Goal: Task Accomplishment & Management: Complete application form

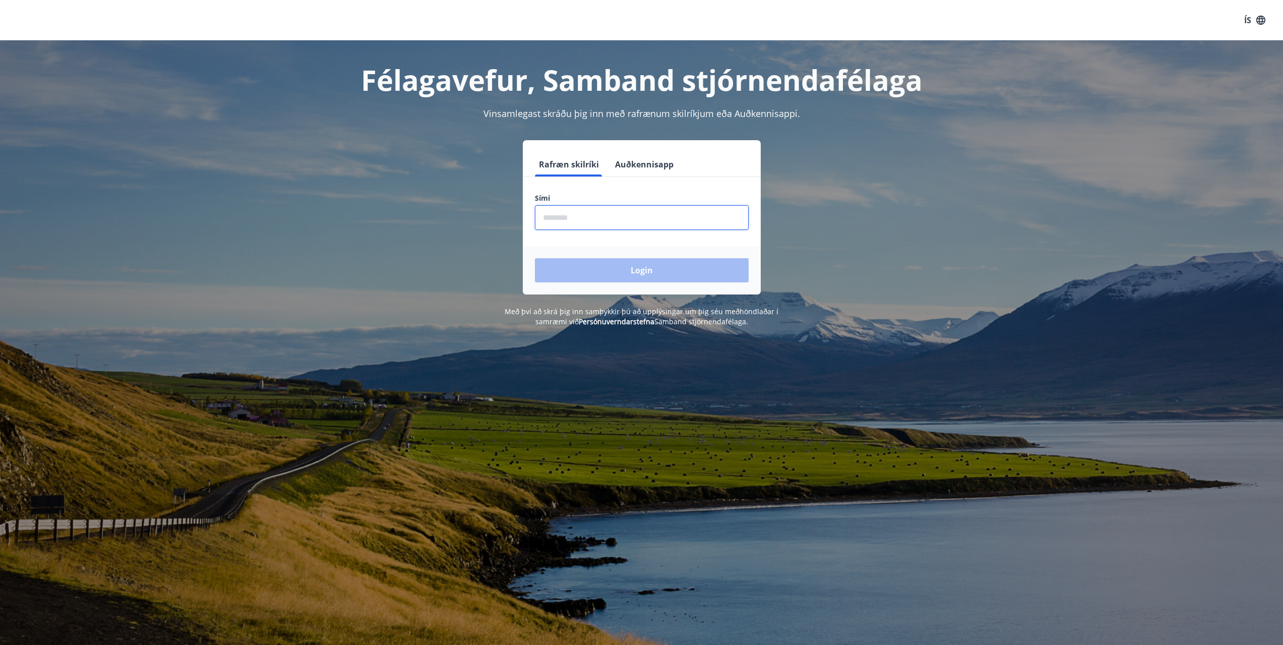
click at [547, 219] on input "phone" at bounding box center [642, 217] width 214 height 25
type input "********"
click at [614, 267] on button "Login" at bounding box center [642, 270] width 214 height 24
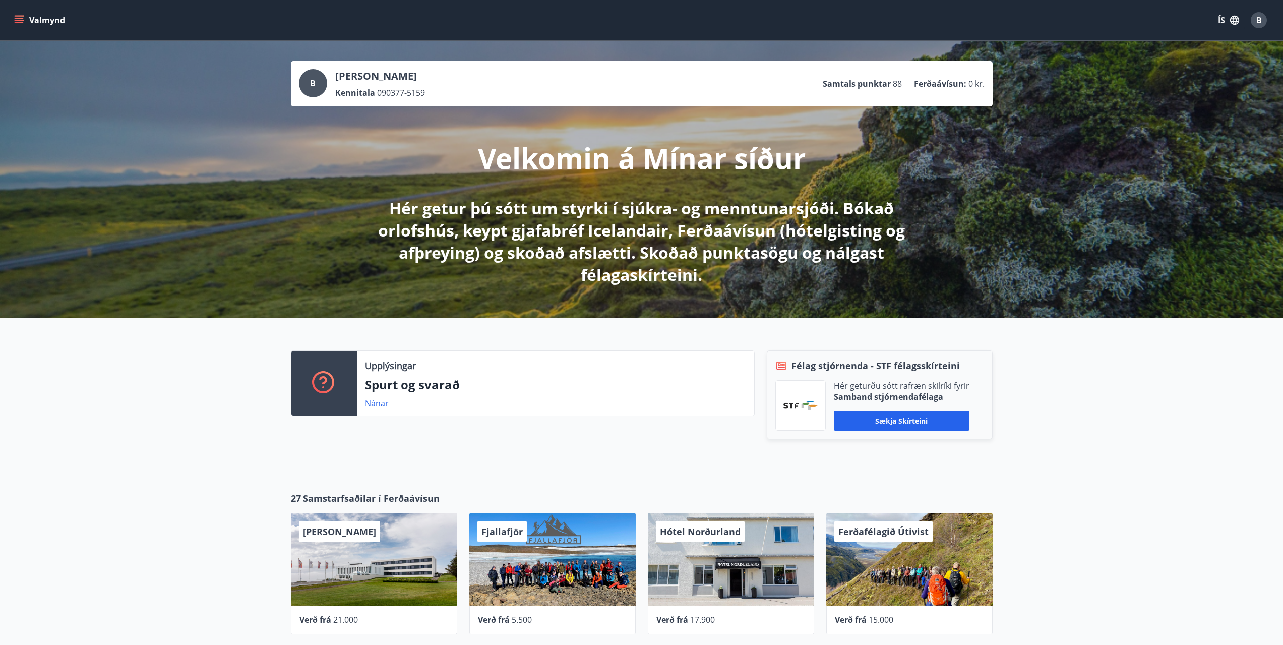
click at [16, 18] on icon "menu" at bounding box center [19, 18] width 9 height 1
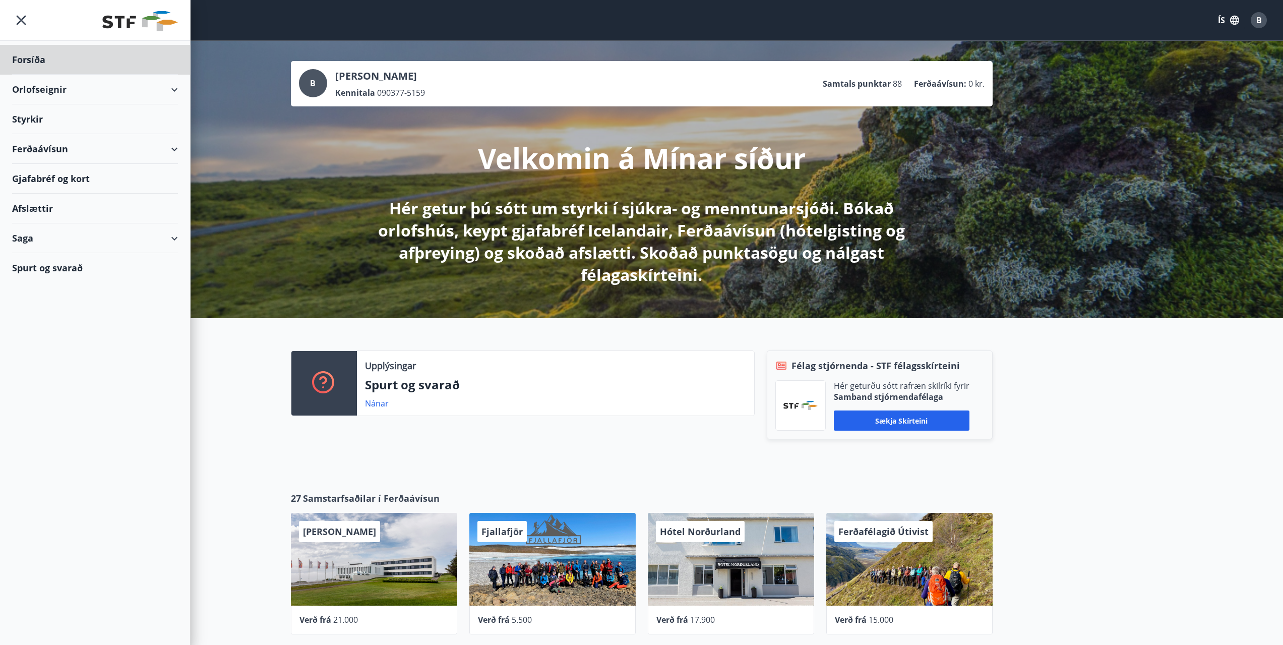
click at [16, 117] on div "Styrkir" at bounding box center [95, 119] width 166 height 30
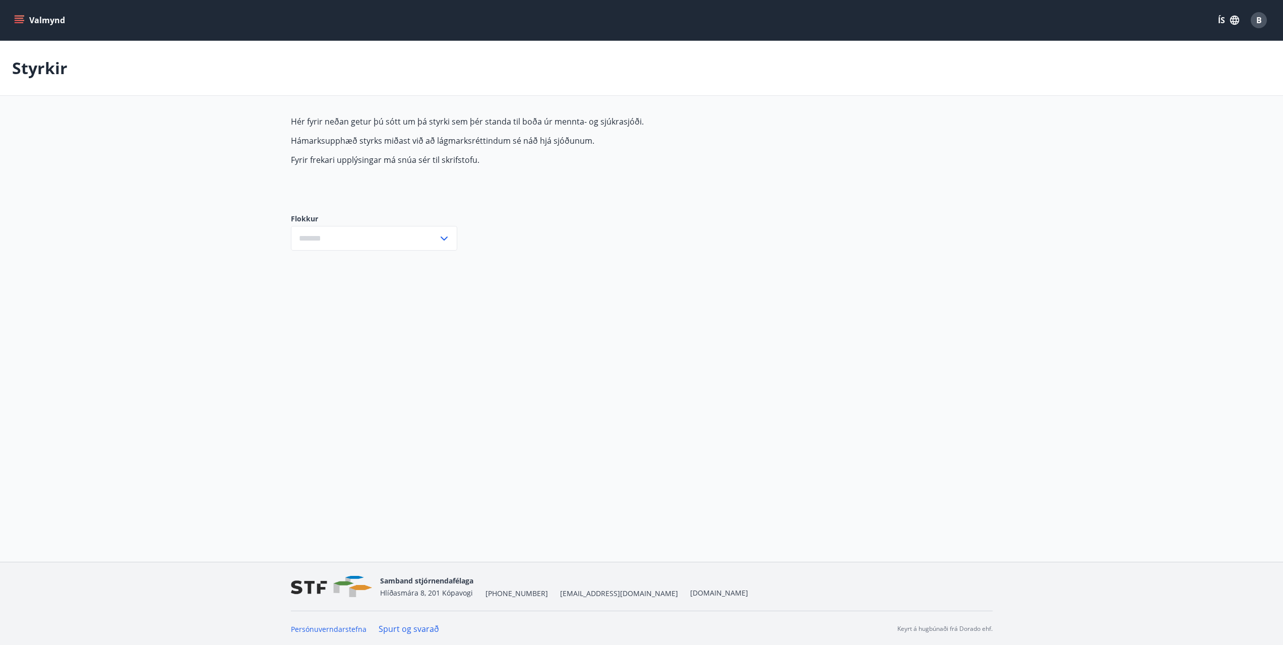
type input "***"
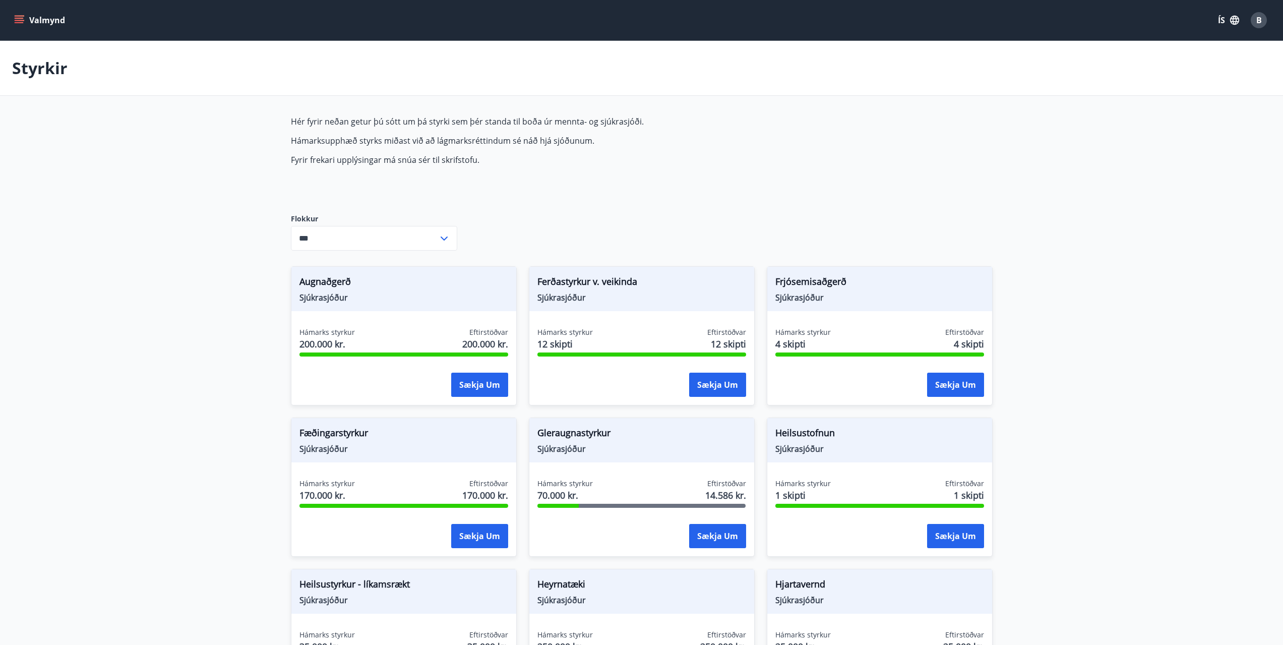
click at [421, 298] on span "Sjúkrasjóður" at bounding box center [404, 297] width 209 height 11
click at [469, 390] on button "Sækja um" at bounding box center [479, 385] width 57 height 24
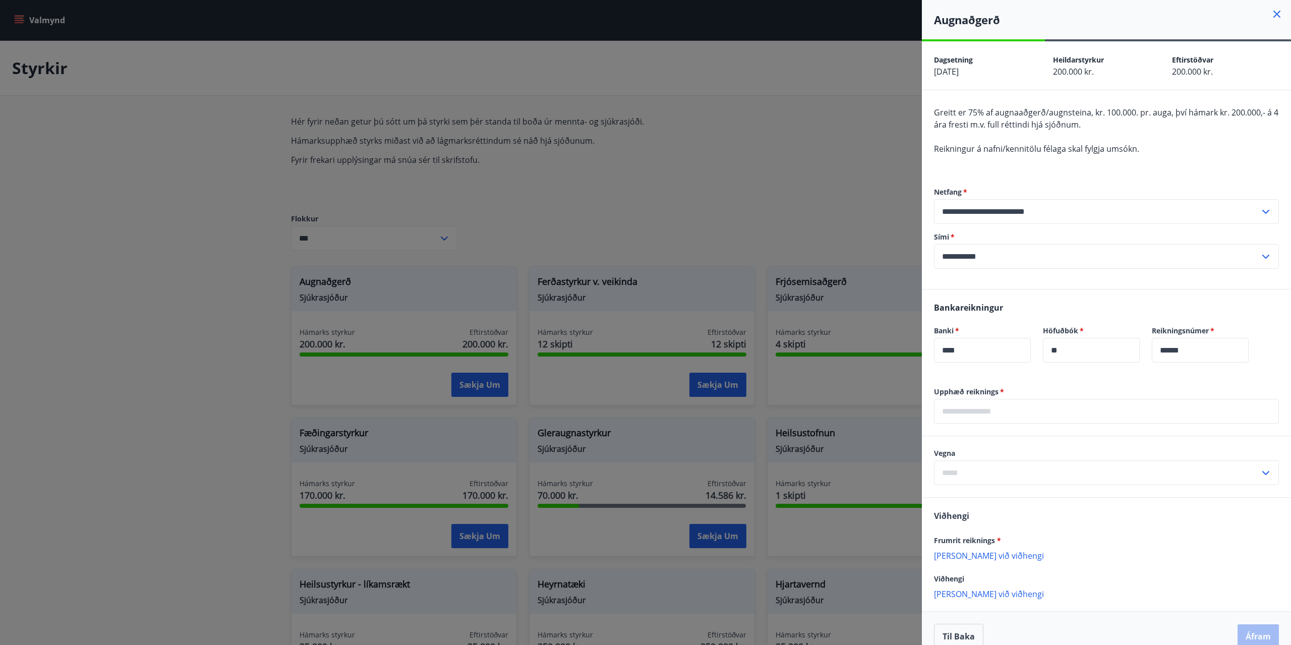
click at [735, 156] on div at bounding box center [645, 322] width 1291 height 645
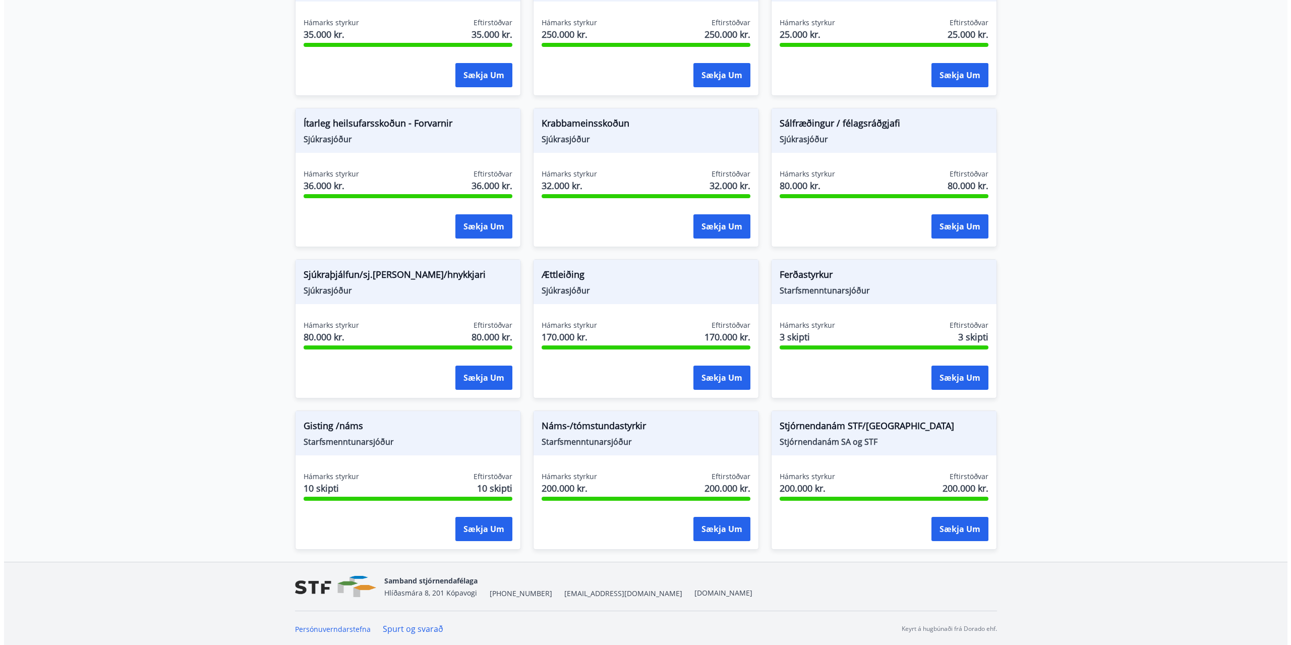
scroll to position [614, 0]
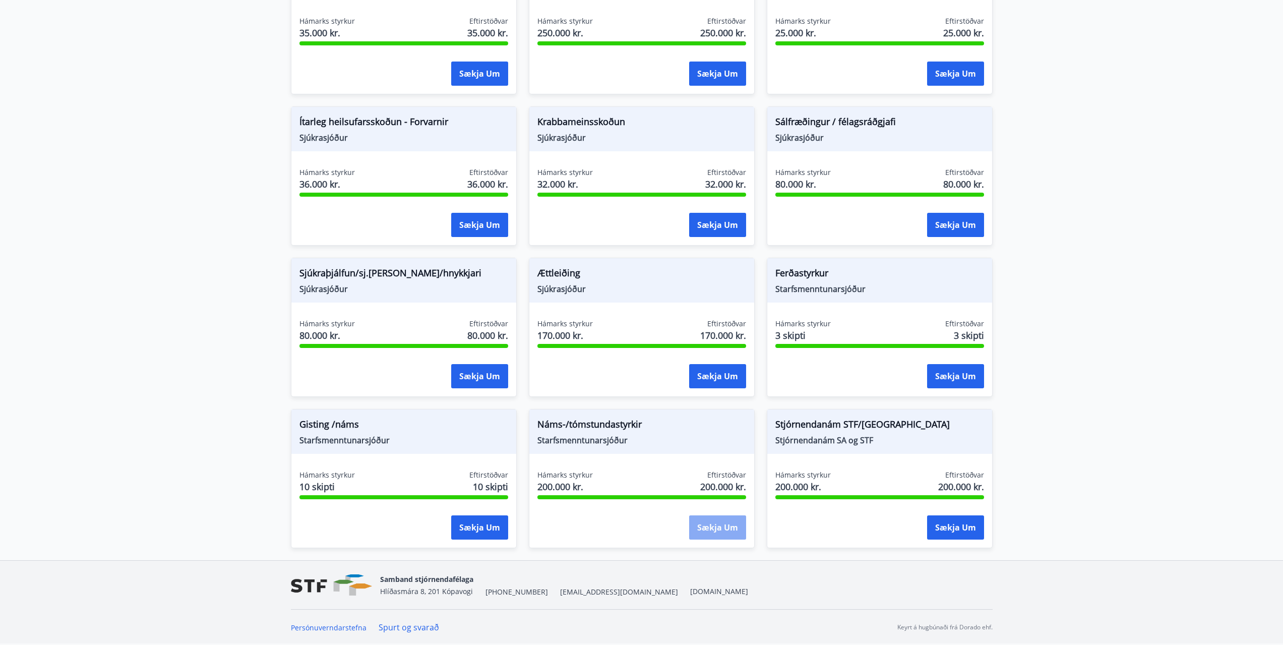
click at [723, 527] on button "Sækja um" at bounding box center [717, 527] width 57 height 24
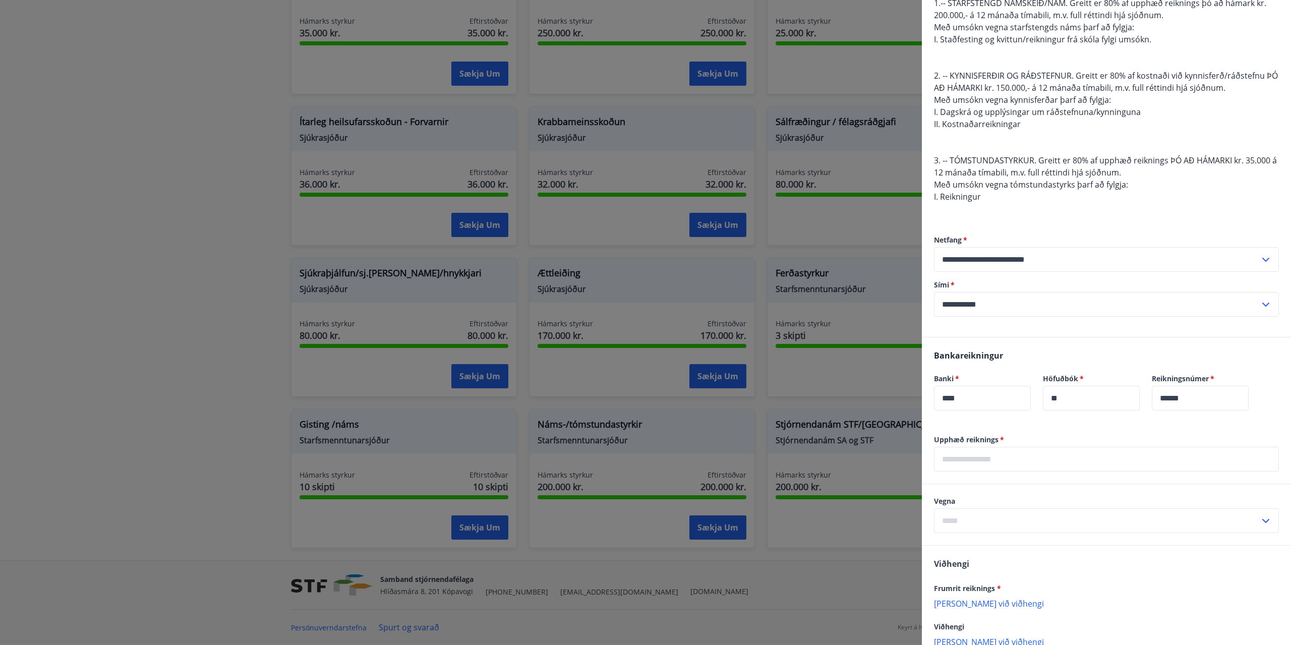
scroll to position [151, 0]
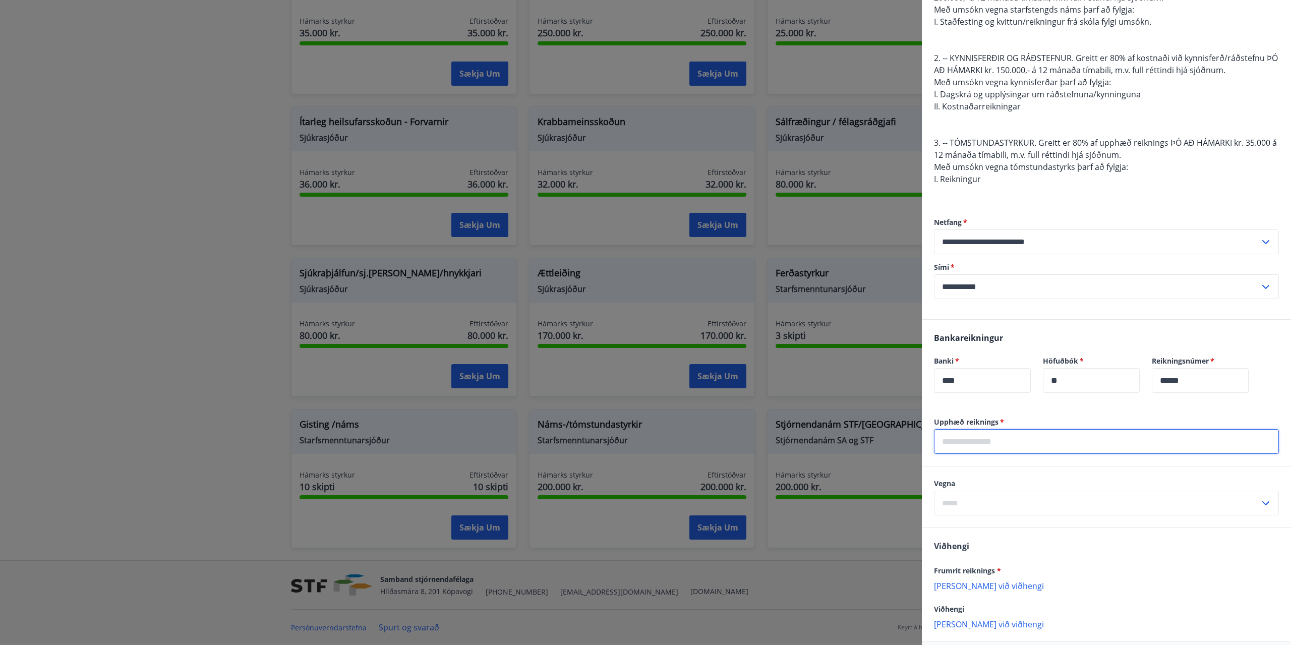
click at [980, 443] on input "text" at bounding box center [1106, 441] width 345 height 25
type input "******"
click at [1260, 507] on icon at bounding box center [1266, 503] width 12 height 12
click at [996, 523] on li "1. Nám/námskeið" at bounding box center [1106, 524] width 344 height 18
type input "**********"
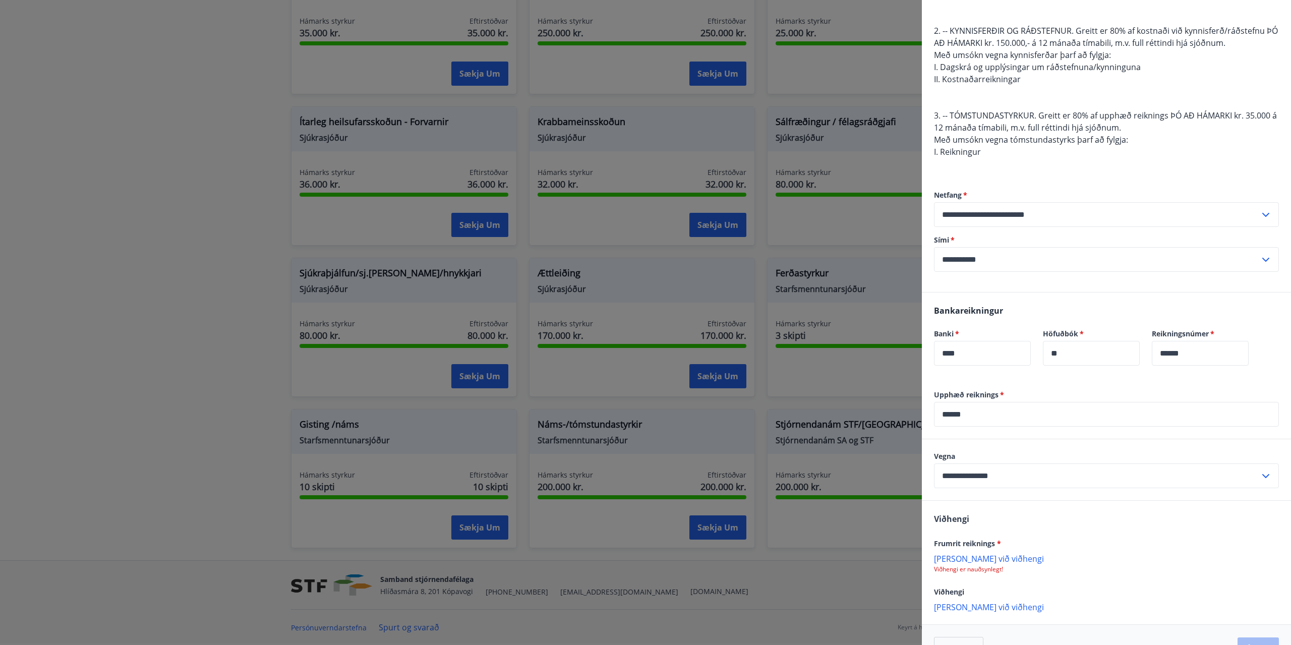
scroll to position [208, 0]
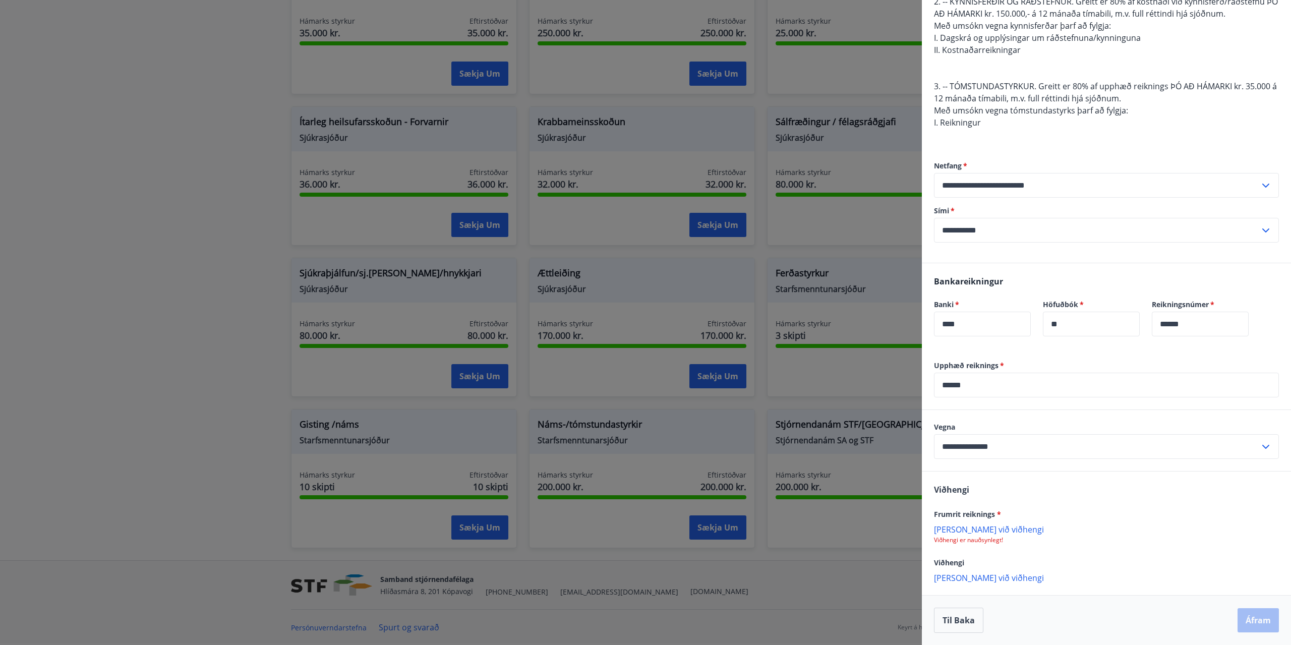
click at [976, 530] on p "Bæta við viðhengi" at bounding box center [1106, 529] width 345 height 10
click at [1244, 613] on button "Áfram" at bounding box center [1257, 620] width 41 height 24
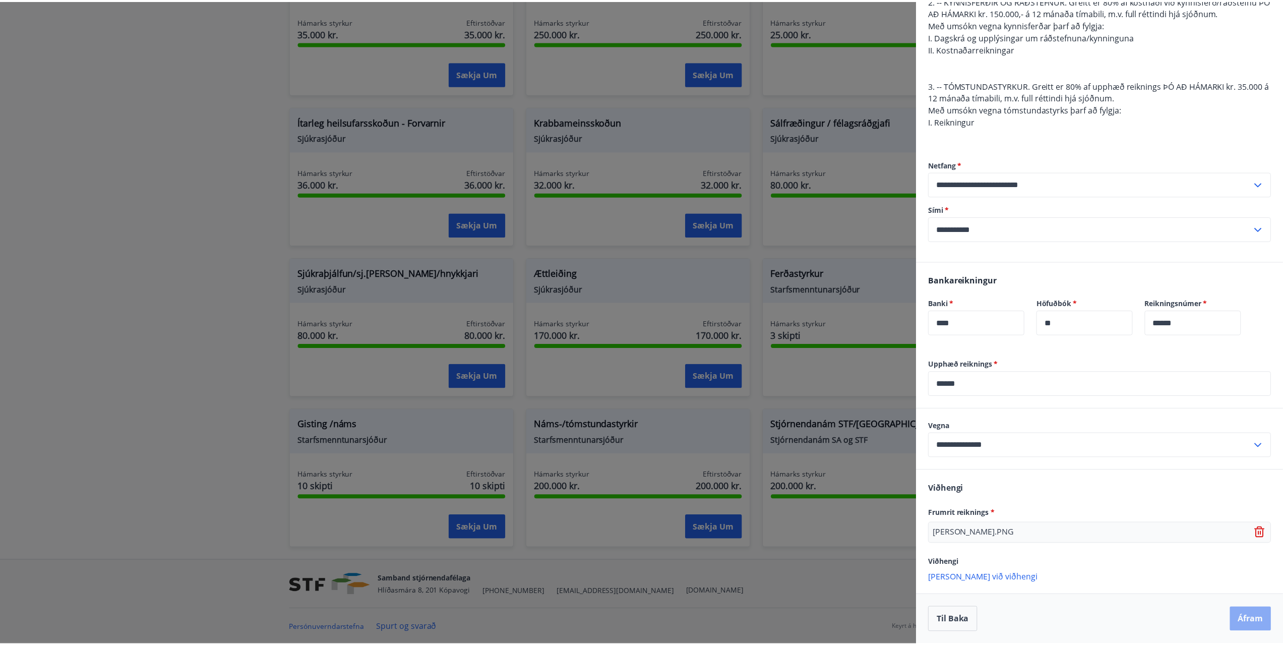
scroll to position [0, 0]
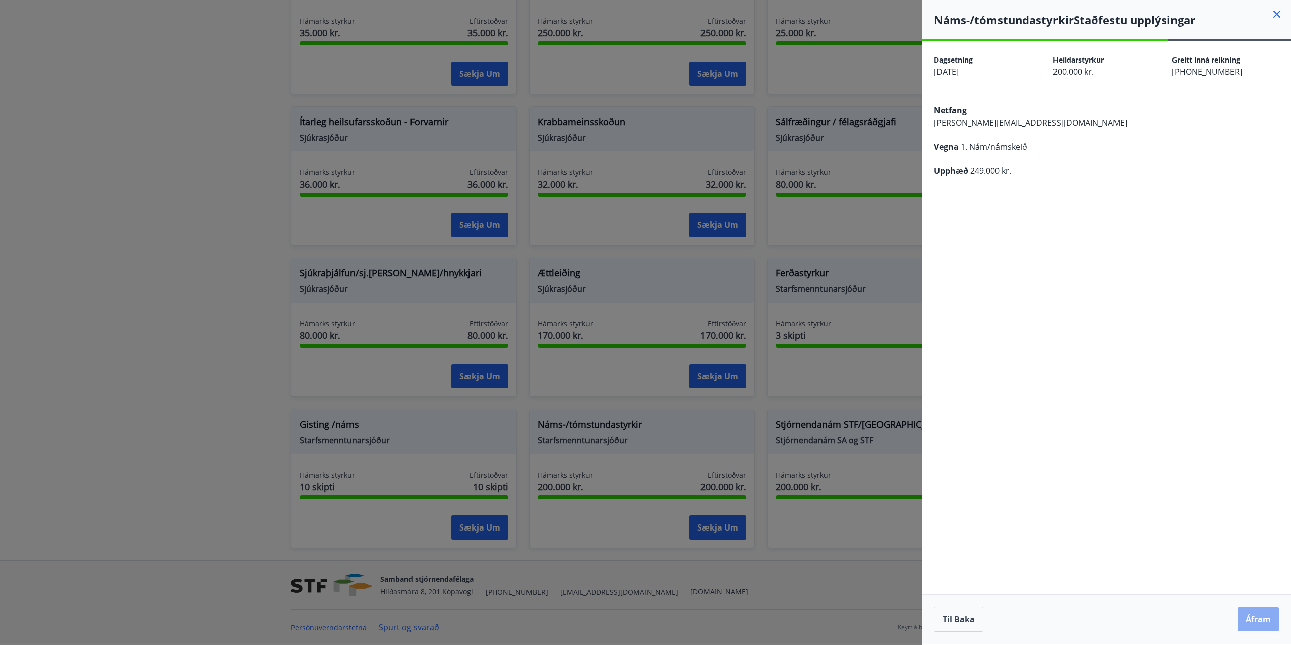
click at [1264, 617] on button "Áfram" at bounding box center [1257, 619] width 41 height 24
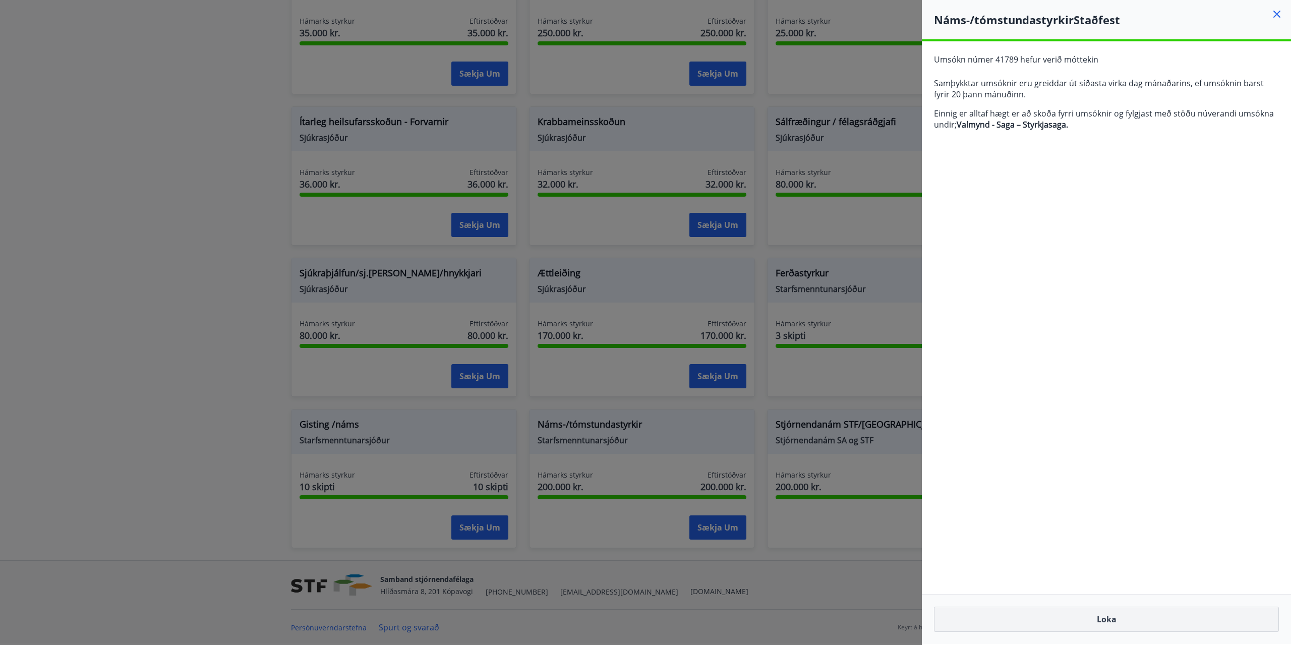
click at [1082, 625] on button "Loka" at bounding box center [1106, 619] width 345 height 25
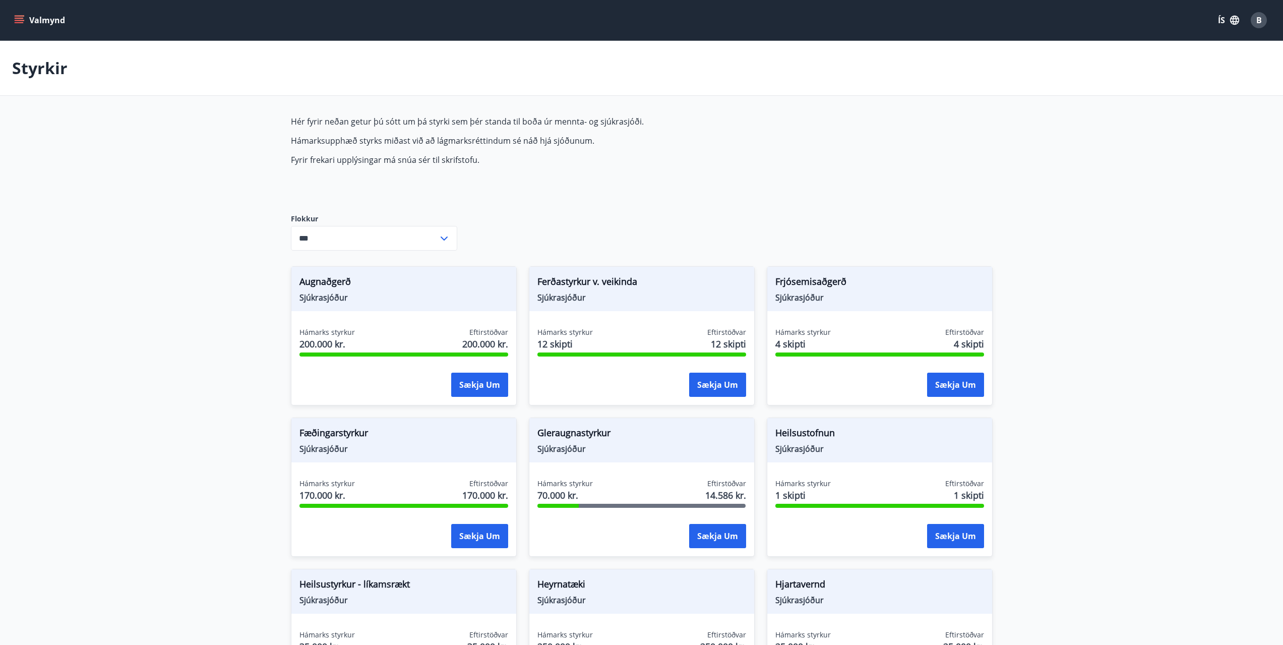
click at [21, 18] on icon "menu" at bounding box center [19, 18] width 9 height 1
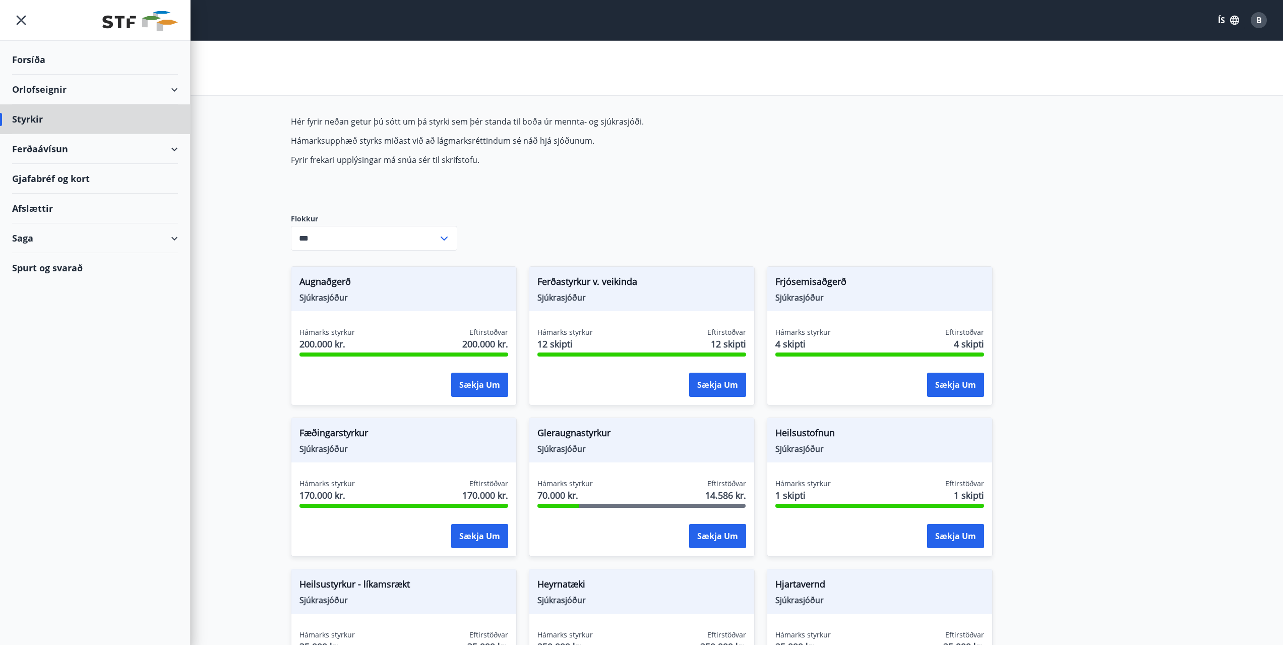
click at [38, 59] on div "Forsíða" at bounding box center [95, 60] width 166 height 30
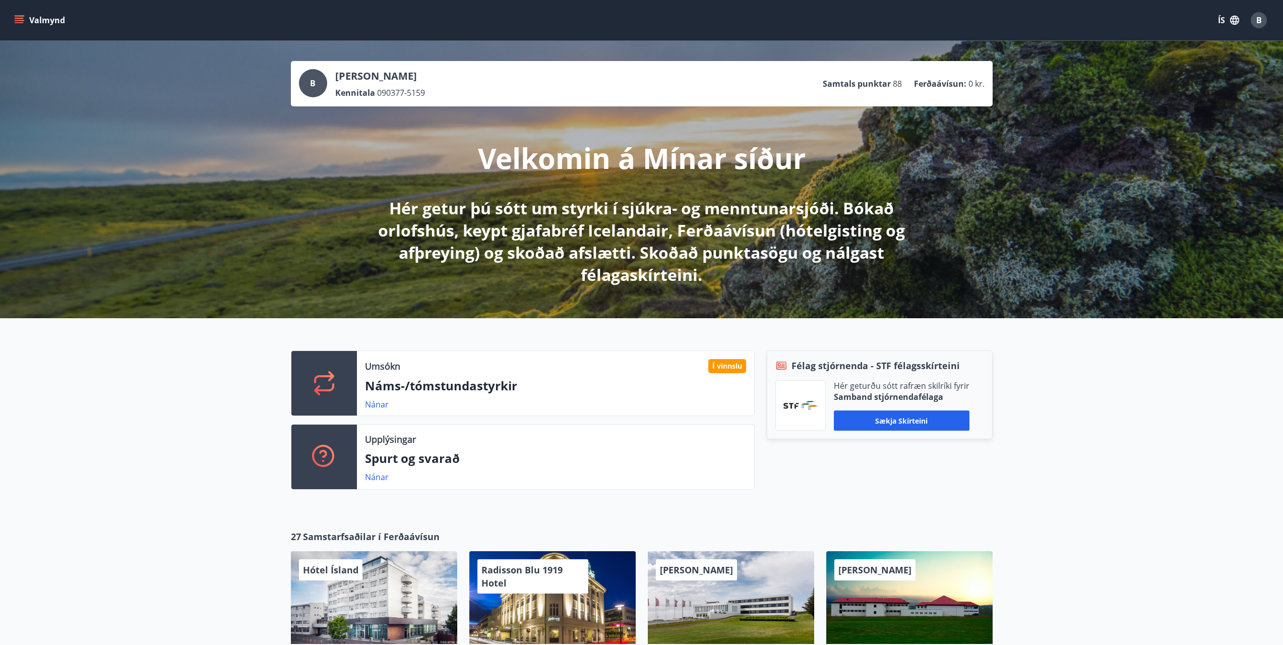
click at [613, 387] on p "Náms-/tómstundastyrkir" at bounding box center [555, 385] width 381 height 17
click at [379, 405] on link "Nánar" at bounding box center [377, 404] width 24 height 11
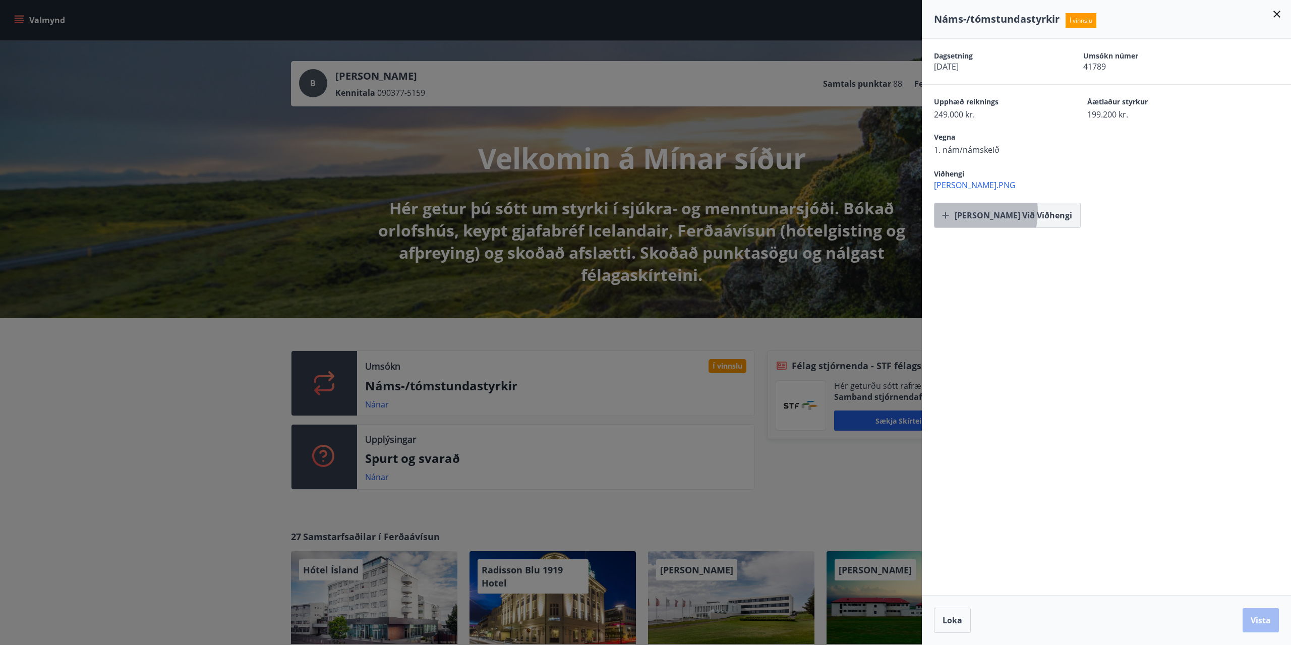
click at [962, 212] on button "Bæta við viðhengi" at bounding box center [1007, 215] width 147 height 25
click at [1260, 622] on button "Vista" at bounding box center [1261, 620] width 36 height 24
